Goal: Task Accomplishment & Management: Manage account settings

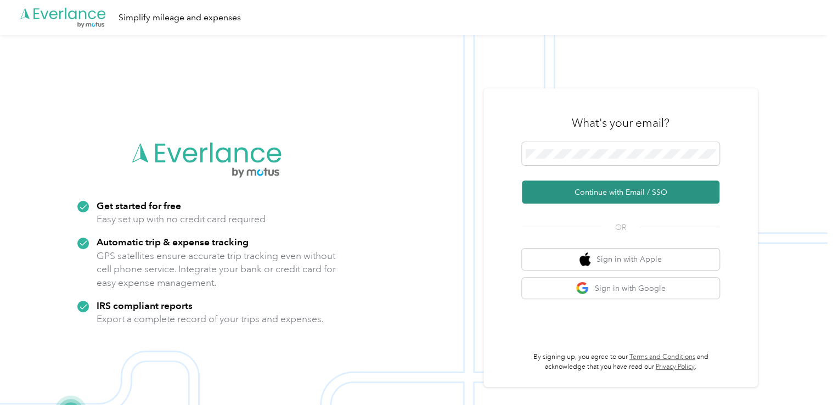
click at [597, 196] on button "Continue with Email / SSO" at bounding box center [620, 191] width 197 height 23
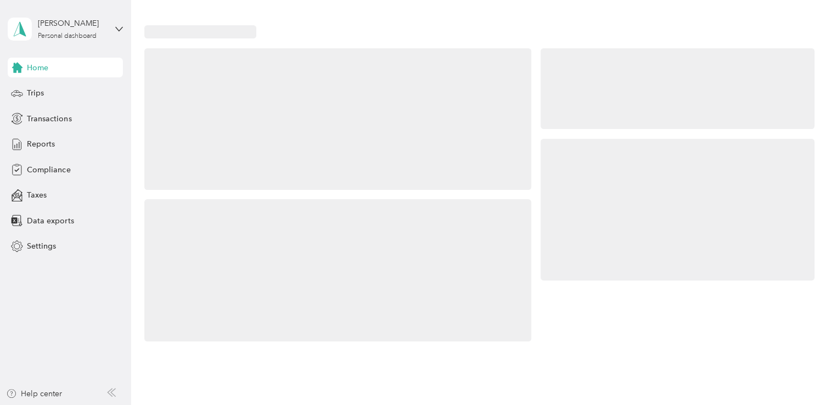
click at [467, 30] on div at bounding box center [478, 32] width 669 height 14
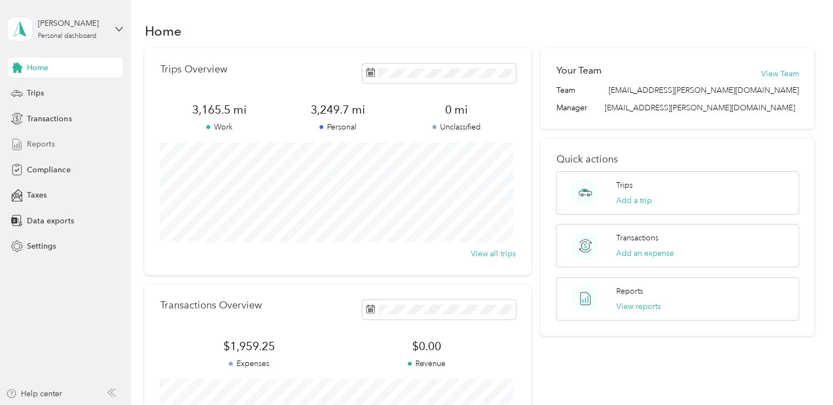
click at [39, 142] on span "Reports" at bounding box center [41, 144] width 28 height 12
